Goal: Task Accomplishment & Management: Manage account settings

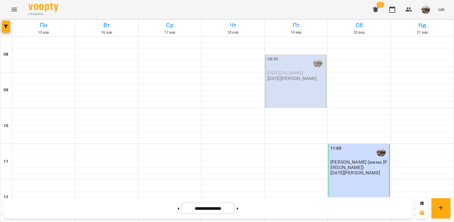
drag, startPoint x: 292, startPoint y: 89, endPoint x: 285, endPoint y: 88, distance: 7.5
click at [285, 88] on div "08:30 [PERSON_NAME] [DATE][PERSON_NAME]" at bounding box center [295, 81] width 61 height 53
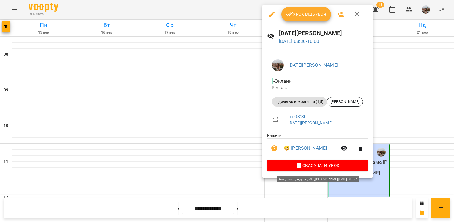
click at [315, 166] on span "Скасувати Урок" at bounding box center [317, 165] width 91 height 7
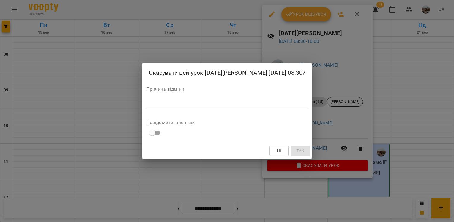
click at [210, 102] on div "Причина відміни *" at bounding box center [226, 99] width 161 height 24
click at [210, 106] on textarea at bounding box center [226, 103] width 161 height 6
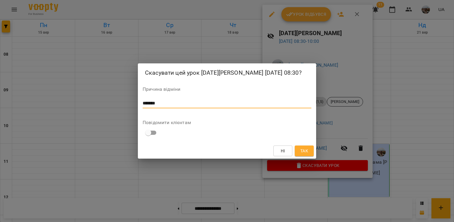
type textarea "*******"
click at [306, 154] on span "Так" at bounding box center [304, 150] width 8 height 7
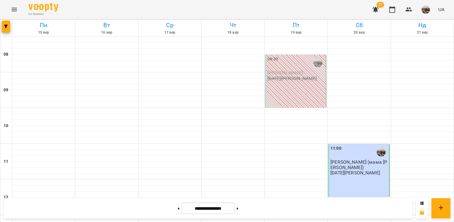
scroll to position [346, 0]
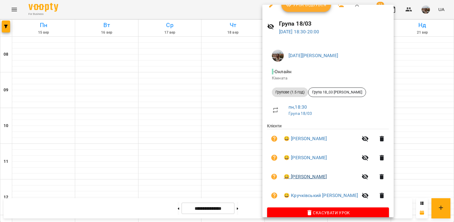
scroll to position [18, 0]
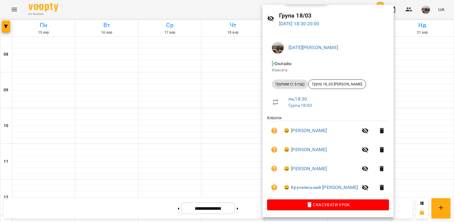
click at [312, 198] on ul "Клієнти 😀 [PERSON_NAME] 😀 [PERSON_NAME] 😀 [PERSON_NAME] 😀 [PERSON_NAME] [PERSON…" at bounding box center [328, 157] width 122 height 84
click at [312, 206] on span "Скасувати Урок" at bounding box center [328, 204] width 112 height 7
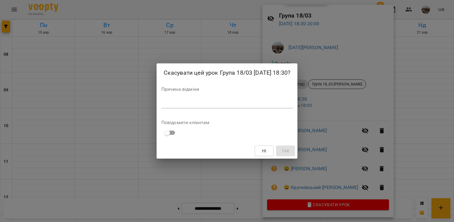
click at [230, 104] on textarea at bounding box center [226, 103] width 131 height 6
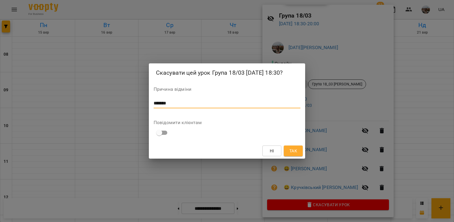
type textarea "*******"
click at [291, 150] on span "Так" at bounding box center [293, 150] width 8 height 7
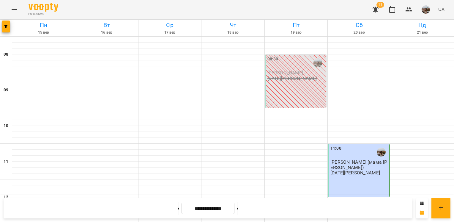
scroll to position [376, 0]
click at [238, 208] on button at bounding box center [237, 207] width 1 height 13
type input "**********"
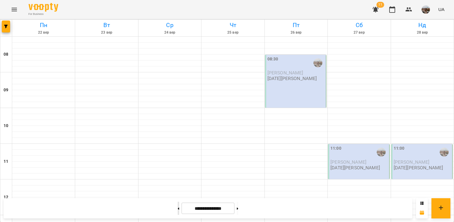
click at [178, 209] on button at bounding box center [178, 207] width 1 height 13
type input "**********"
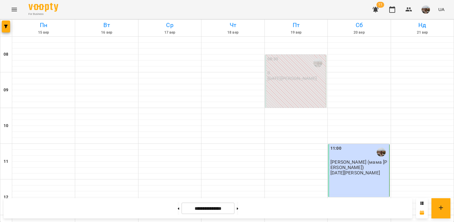
scroll to position [317, 0]
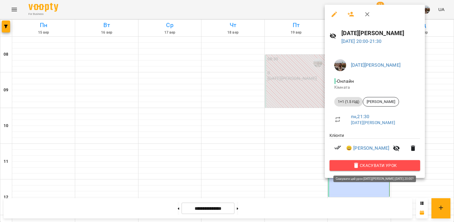
click at [360, 166] on icon "button" at bounding box center [356, 165] width 7 height 7
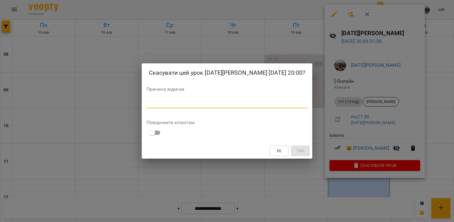
click at [253, 106] on textarea at bounding box center [226, 103] width 161 height 6
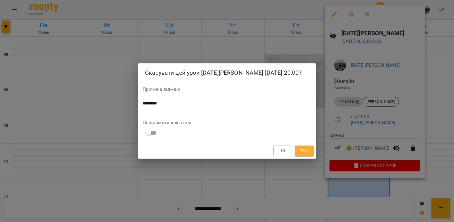
type textarea "*******"
click at [314, 156] on div "Ні Так" at bounding box center [227, 150] width 178 height 15
click at [308, 154] on span "Так" at bounding box center [304, 150] width 10 height 7
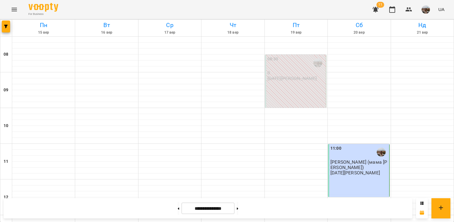
scroll to position [376, 0]
